Goal: Find specific page/section: Find specific page/section

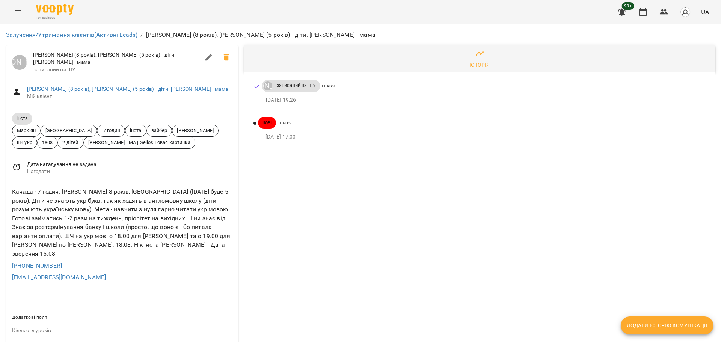
drag, startPoint x: 73, startPoint y: 256, endPoint x: 71, endPoint y: 249, distance: 6.9
click at [73, 260] on div "+16479859043" at bounding box center [123, 266] width 224 height 12
drag, startPoint x: 57, startPoint y: 245, endPoint x: 91, endPoint y: 243, distance: 33.8
click at [91, 243] on div "Канада - 7 годин. Вікторія 8 років, Матвій (19 вересня буде 5 років). Діти не з…" at bounding box center [123, 223] width 224 height 74
copy div "Halya Tovsta"
